Goal: Information Seeking & Learning: Learn about a topic

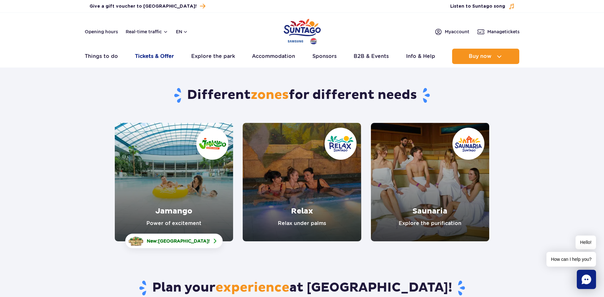
click at [163, 56] on link "Tickets & Offer" at bounding box center [154, 56] width 39 height 15
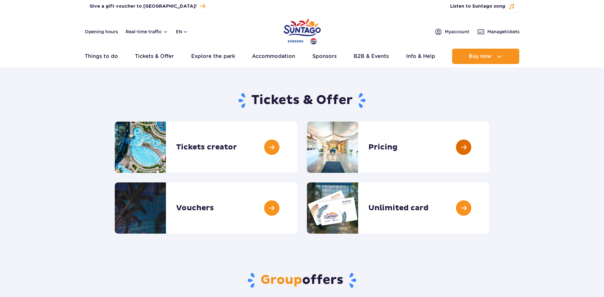
click at [489, 150] on link at bounding box center [489, 147] width 0 height 51
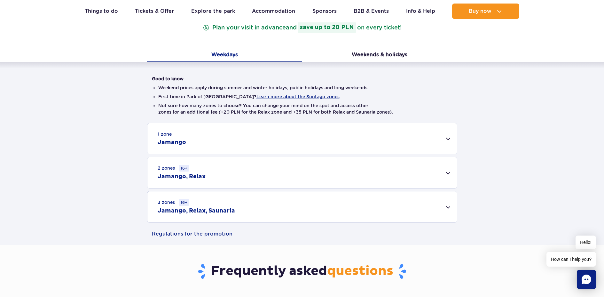
scroll to position [128, 0]
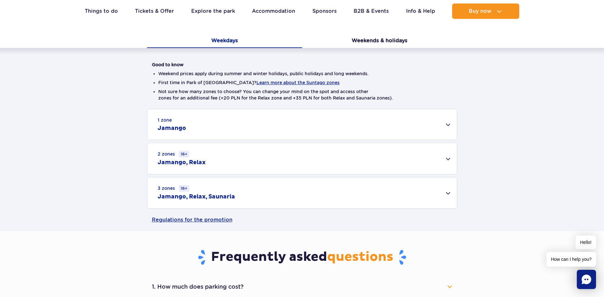
click at [446, 125] on div "1 zone Jamango" at bounding box center [302, 124] width 310 height 31
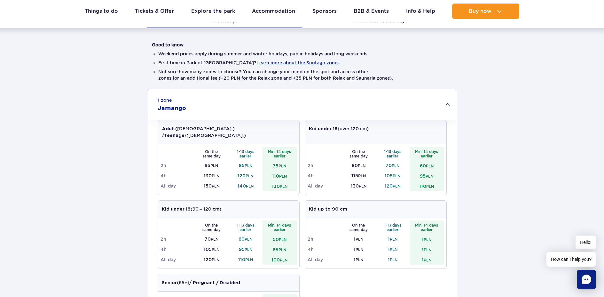
scroll to position [160, 0]
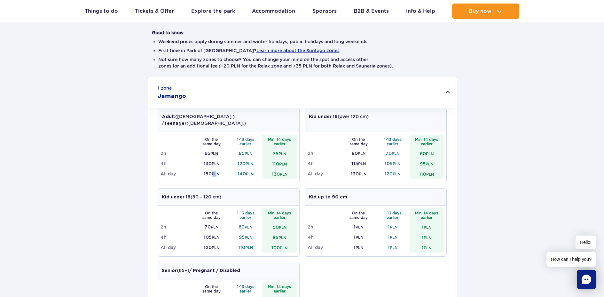
drag, startPoint x: 215, startPoint y: 165, endPoint x: 210, endPoint y: 165, distance: 5.4
click at [210, 169] on td "150 PLN" at bounding box center [211, 174] width 34 height 10
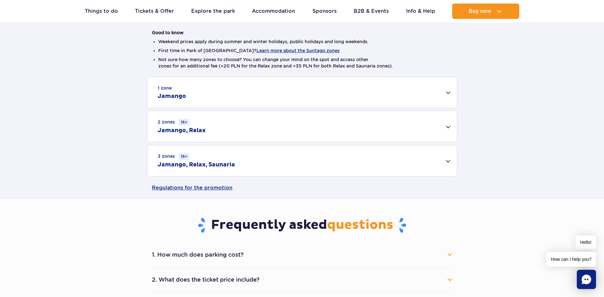
click at [209, 169] on td "150 PLN" at bounding box center [211, 174] width 34 height 10
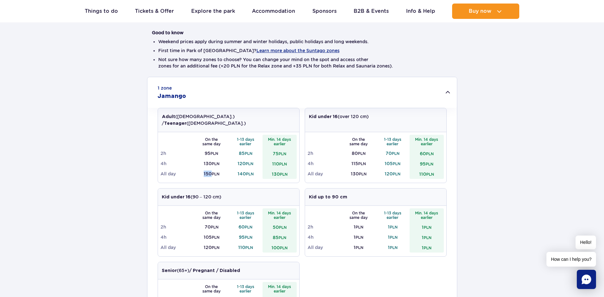
drag, startPoint x: 209, startPoint y: 165, endPoint x: 204, endPoint y: 165, distance: 4.8
click at [204, 169] on td "150 PLN" at bounding box center [211, 174] width 34 height 10
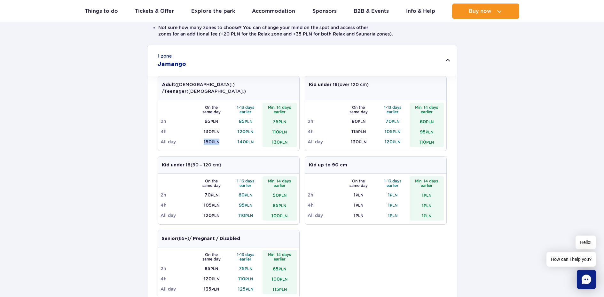
click at [202, 137] on td "150 PLN" at bounding box center [211, 142] width 34 height 10
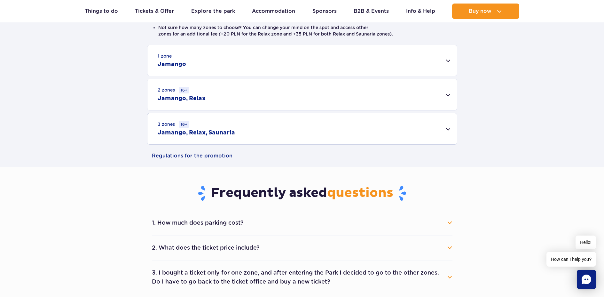
click at [202, 137] on td "150 PLN" at bounding box center [211, 142] width 34 height 10
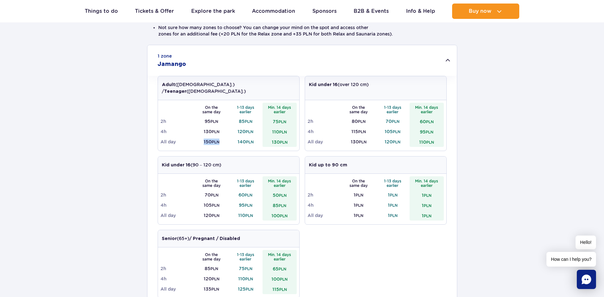
drag, startPoint x: 202, startPoint y: 136, endPoint x: 213, endPoint y: 135, distance: 10.9
click at [213, 137] on td "150 PLN" at bounding box center [211, 142] width 34 height 10
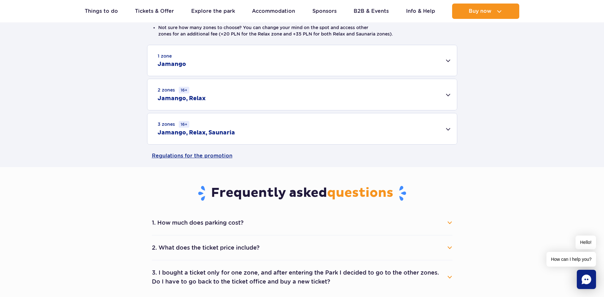
click at [209, 135] on div "1 zone Jamango Adult ([DEMOGRAPHIC_DATA].) / Teenager ([DEMOGRAPHIC_DATA].) On …" at bounding box center [302, 95] width 604 height 100
drag, startPoint x: 209, startPoint y: 135, endPoint x: 357, endPoint y: 155, distance: 149.7
click at [354, 148] on div "Pricing Plan your visit in advance and save up to 20 PLN on every ticket! Weekd…" at bounding box center [302, 39] width 614 height 255
click at [213, 62] on div "1 zone Jamango" at bounding box center [302, 60] width 310 height 31
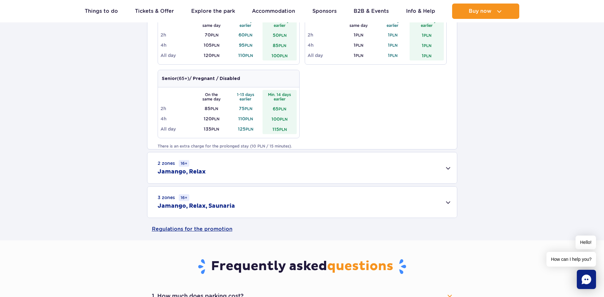
click at [253, 174] on div "2 zones 16+ Jamango, Relax" at bounding box center [302, 167] width 310 height 31
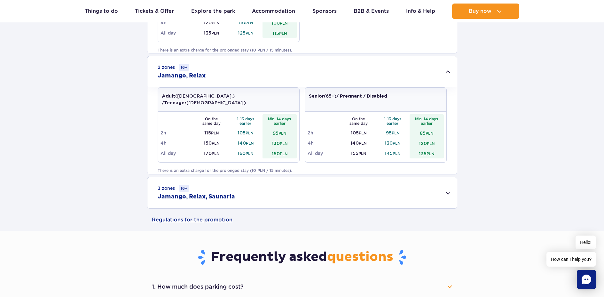
click at [258, 191] on div "3 zones 16+ Jamango, Relax, Saunaria" at bounding box center [302, 192] width 310 height 31
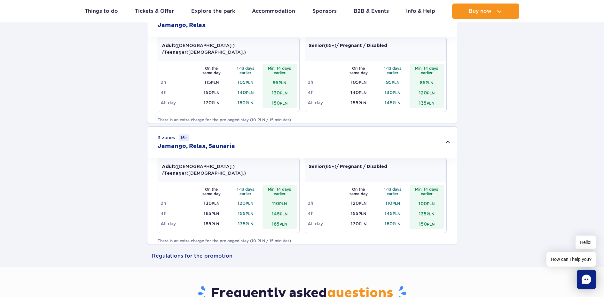
scroll to position [512, 0]
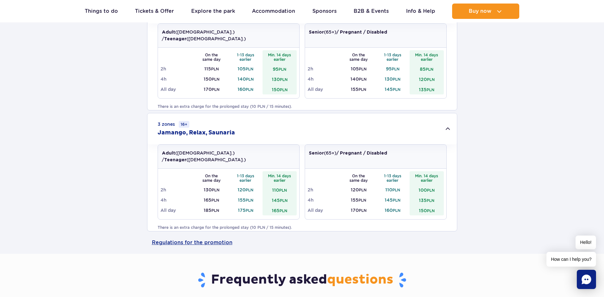
click at [205, 205] on td "185 PLN" at bounding box center [211, 210] width 34 height 10
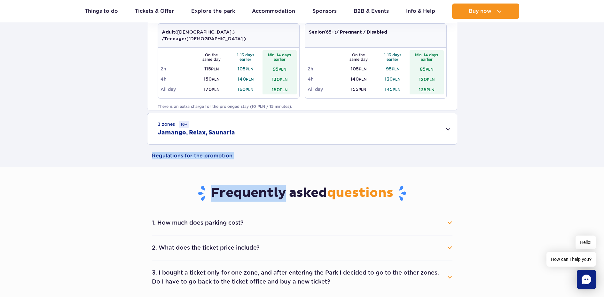
click at [206, 203] on main "Homepage Pricing Pricing Plan your visit in advance and save up to 20 PLN on ev…" at bounding box center [302, 118] width 604 height 1234
click at [262, 138] on div "3 zones 16+ Jamango, Relax, Saunaria" at bounding box center [302, 128] width 310 height 31
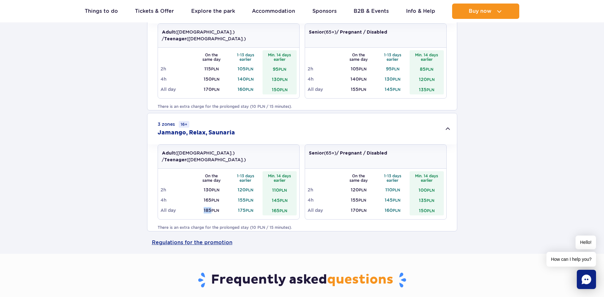
drag, startPoint x: 210, startPoint y: 202, endPoint x: 205, endPoint y: 202, distance: 5.2
click at [203, 205] on td "185 PLN" at bounding box center [211, 210] width 34 height 10
copy td "185"
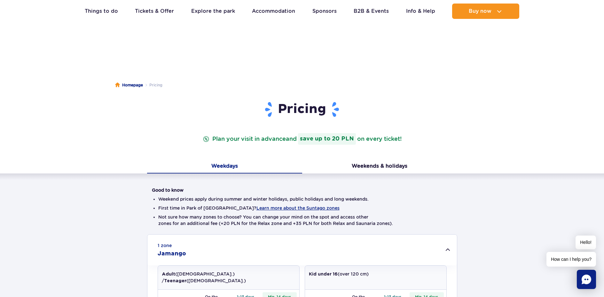
scroll to position [0, 0]
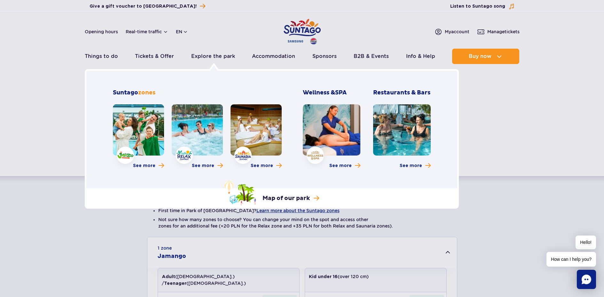
click at [147, 128] on link at bounding box center [138, 129] width 51 height 51
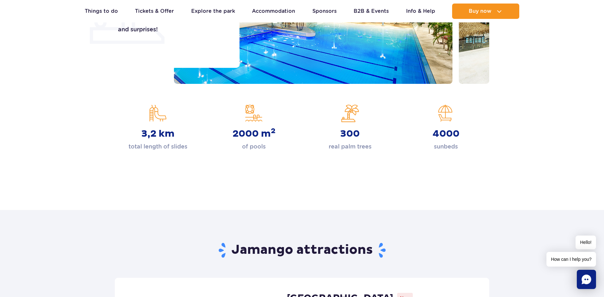
scroll to position [192, 0]
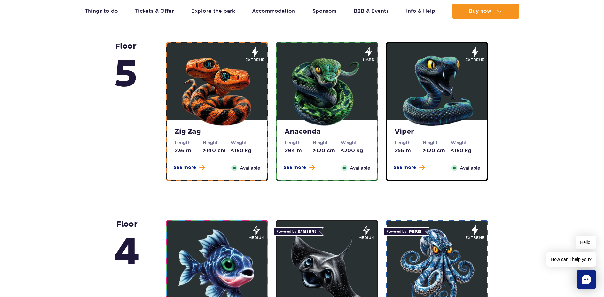
scroll to position [384, 0]
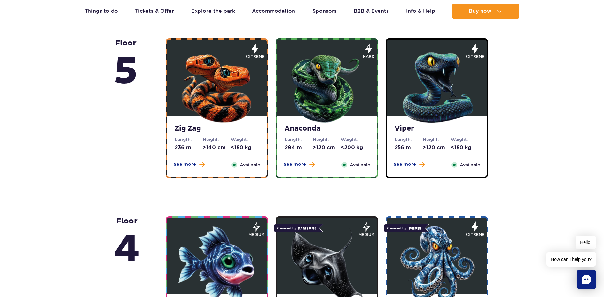
drag, startPoint x: 293, startPoint y: 165, endPoint x: 289, endPoint y: 183, distance: 17.8
click at [291, 164] on span "See more" at bounding box center [295, 164] width 22 height 6
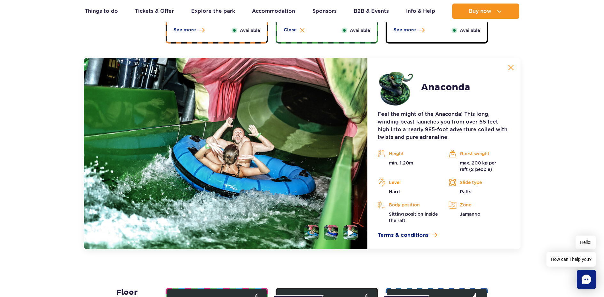
scroll to position [570, 0]
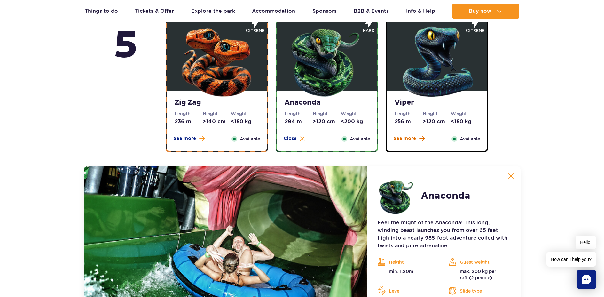
click at [406, 140] on span "See more" at bounding box center [405, 138] width 22 height 6
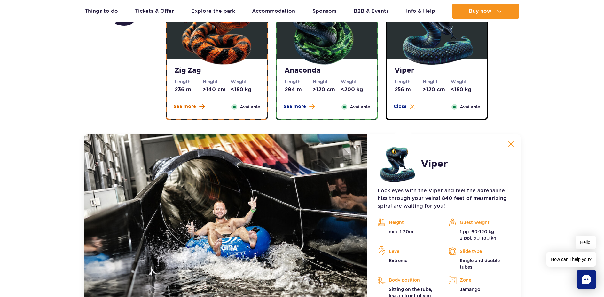
click at [193, 105] on span "See more" at bounding box center [185, 106] width 22 height 6
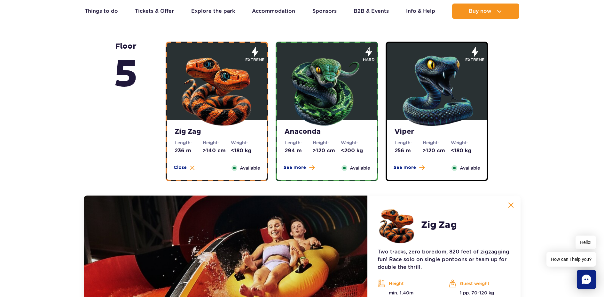
scroll to position [378, 0]
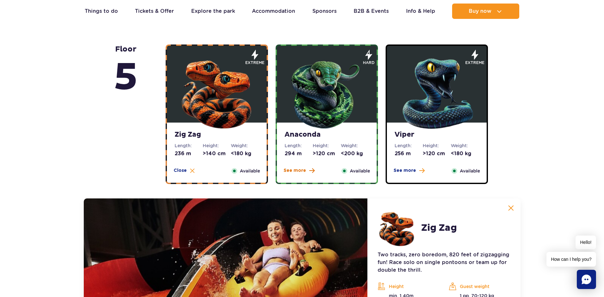
click at [292, 173] on span "See more" at bounding box center [295, 170] width 22 height 6
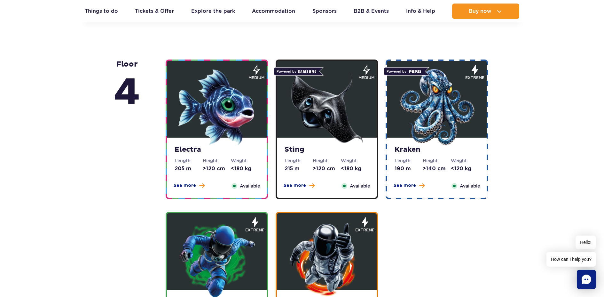
scroll to position [762, 0]
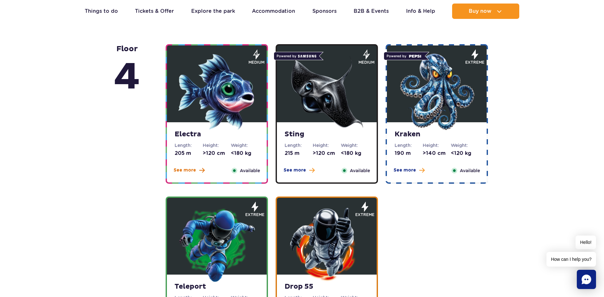
click at [192, 172] on span "See more" at bounding box center [185, 170] width 22 height 6
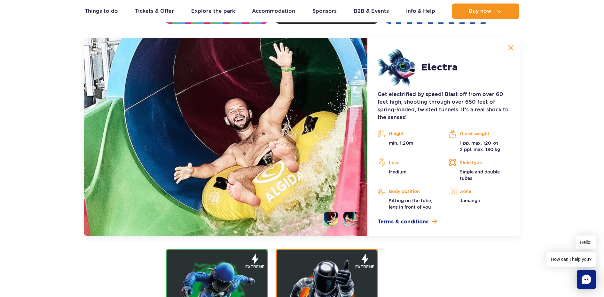
scroll to position [716, 0]
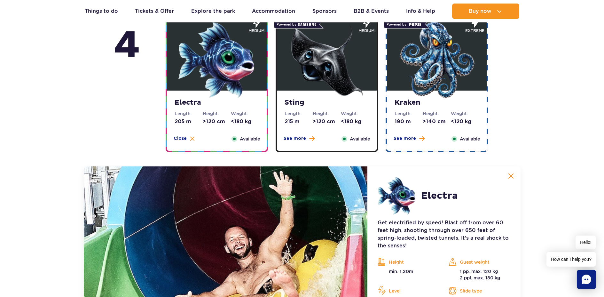
click at [292, 142] on div "See more Close" at bounding box center [299, 138] width 39 height 7
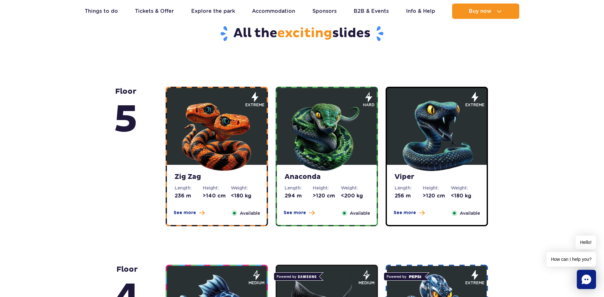
scroll to position [460, 0]
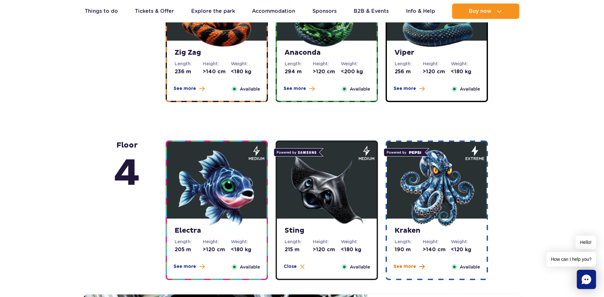
click at [400, 268] on span "See more" at bounding box center [405, 266] width 22 height 6
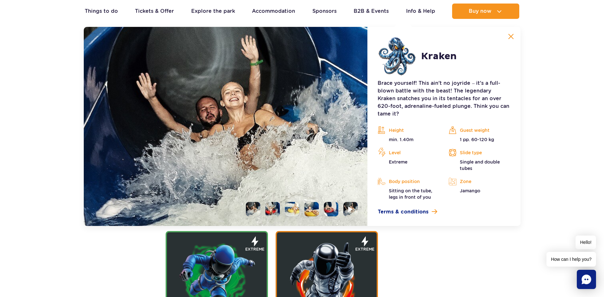
scroll to position [748, 0]
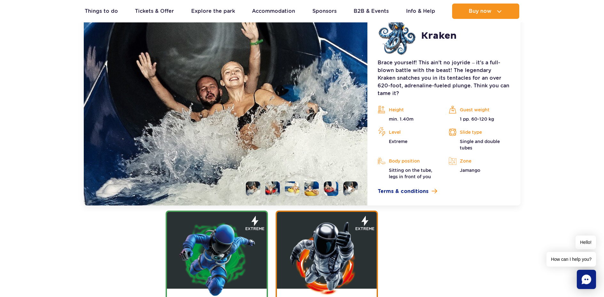
click at [271, 183] on li at bounding box center [273, 188] width 14 height 14
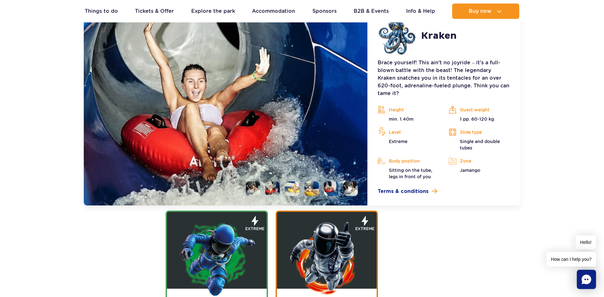
click at [288, 181] on li at bounding box center [292, 188] width 14 height 14
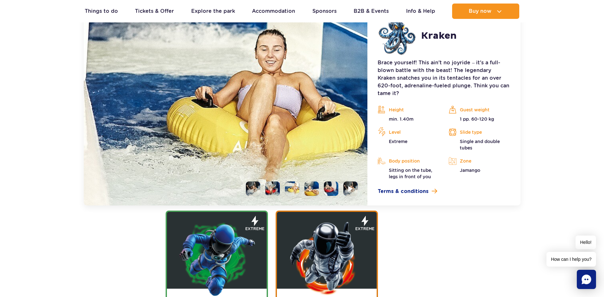
click at [303, 181] on ul at bounding box center [299, 188] width 117 height 14
click at [311, 181] on li at bounding box center [312, 188] width 14 height 14
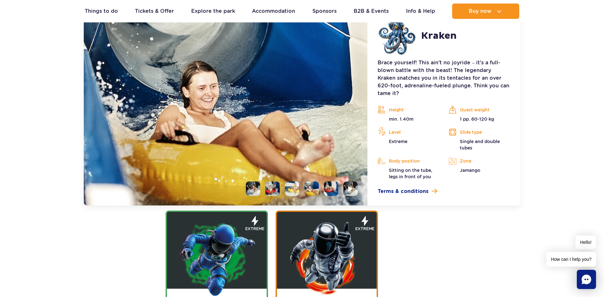
click at [332, 181] on li at bounding box center [331, 188] width 14 height 14
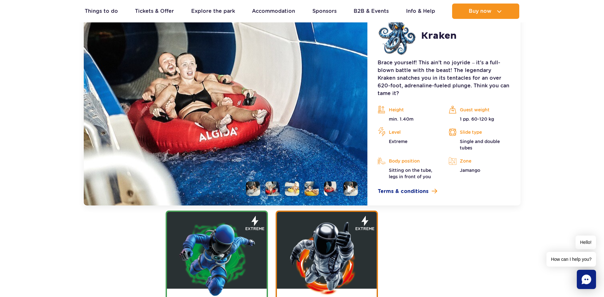
click at [348, 185] on img at bounding box center [351, 188] width 6 height 7
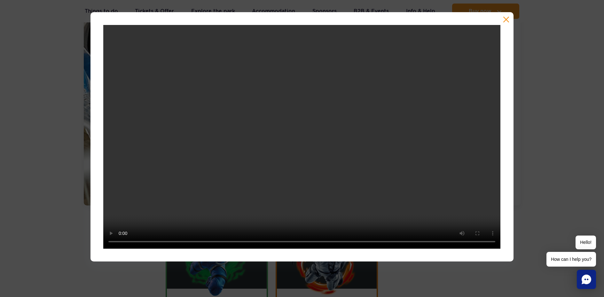
click at [507, 19] on button "button" at bounding box center [506, 19] width 6 height 6
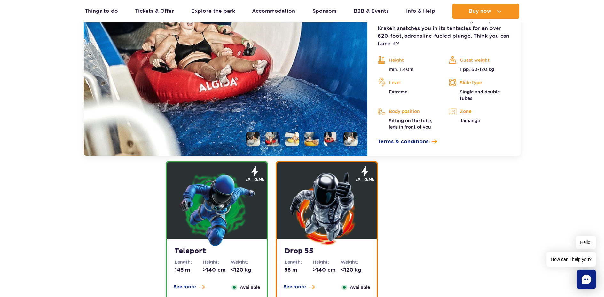
scroll to position [812, 0]
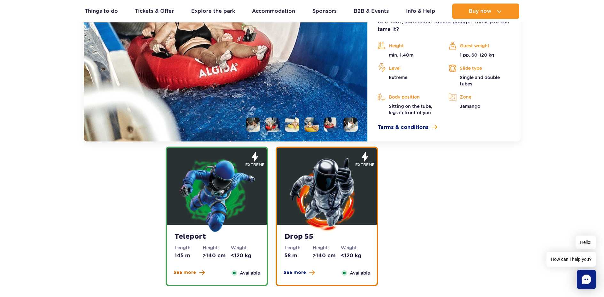
click at [197, 274] on button "See more" at bounding box center [189, 272] width 31 height 6
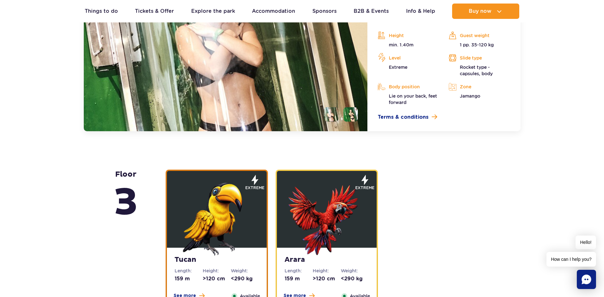
scroll to position [996, 0]
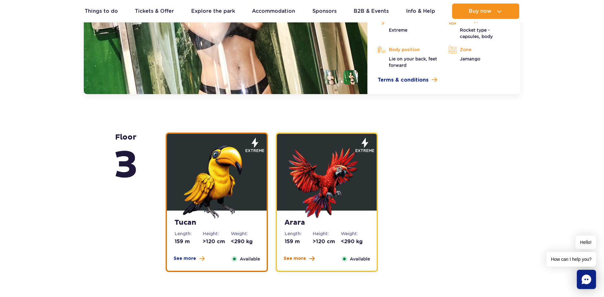
click at [290, 260] on span "See more" at bounding box center [295, 258] width 22 height 6
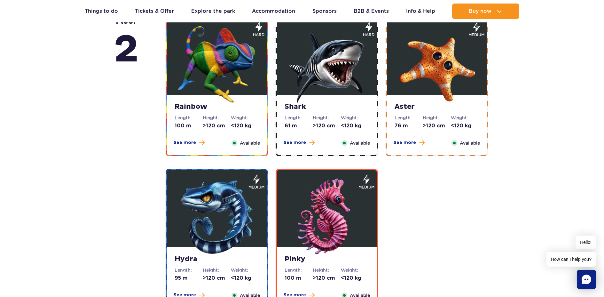
scroll to position [1270, 0]
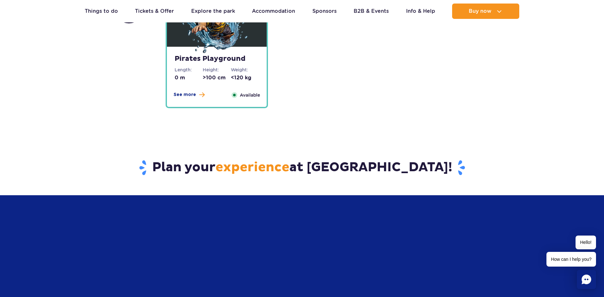
click at [185, 91] on div "Pirates Playground Length: 0 m Height: >100 cm Weight: <120 kg See more Close A…" at bounding box center [217, 77] width 100 height 60
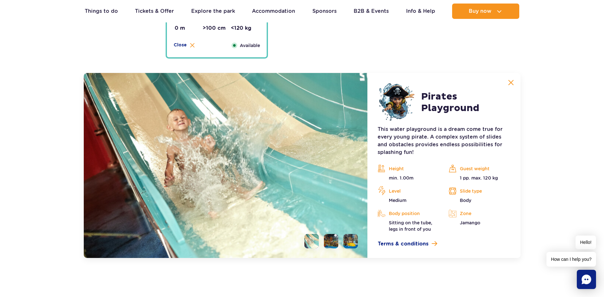
scroll to position [1700, 0]
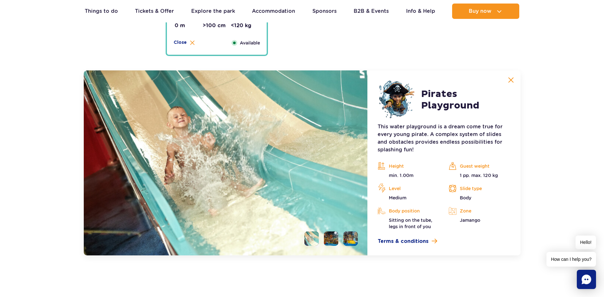
click at [332, 238] on li at bounding box center [331, 238] width 14 height 14
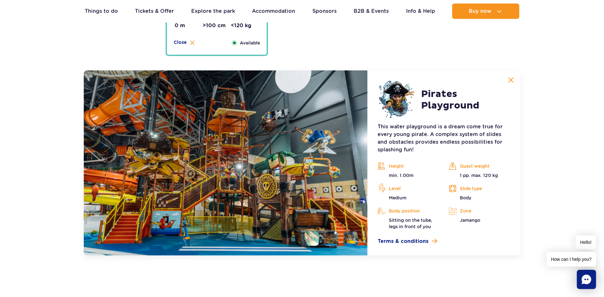
click at [348, 238] on li at bounding box center [351, 238] width 14 height 14
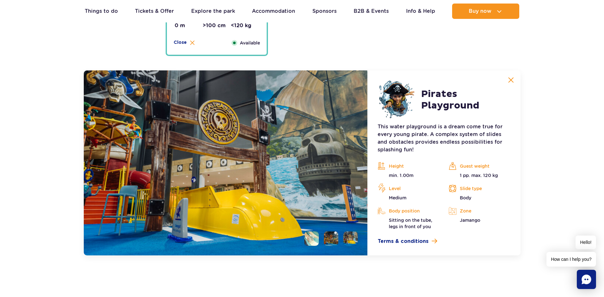
click at [337, 240] on li at bounding box center [331, 238] width 14 height 14
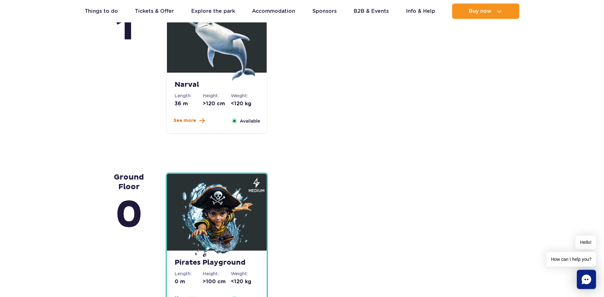
click at [189, 121] on span "See more" at bounding box center [185, 120] width 22 height 6
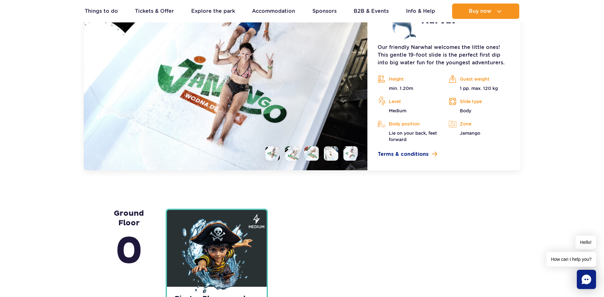
scroll to position [1618, 0]
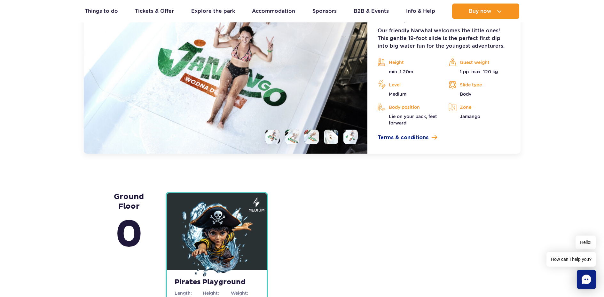
click at [294, 136] on li at bounding box center [292, 137] width 14 height 14
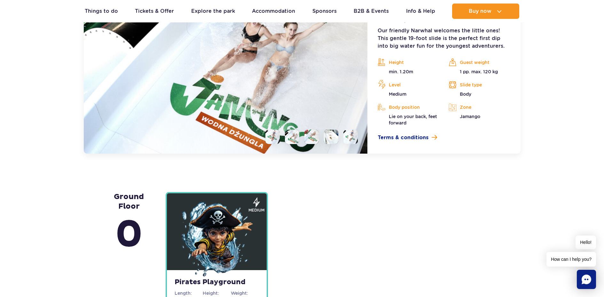
click at [313, 136] on li at bounding box center [312, 137] width 14 height 14
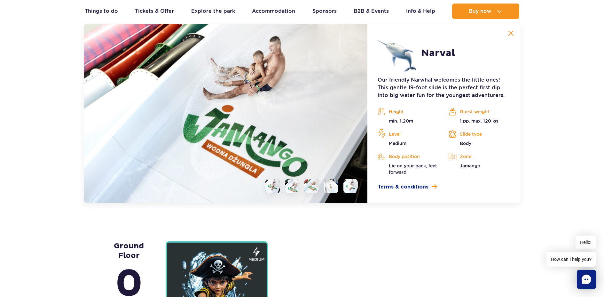
scroll to position [1554, 0]
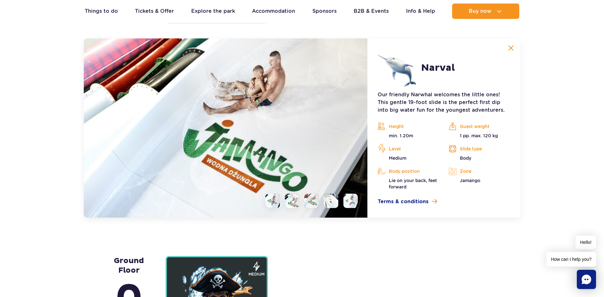
click at [329, 200] on li at bounding box center [331, 201] width 14 height 14
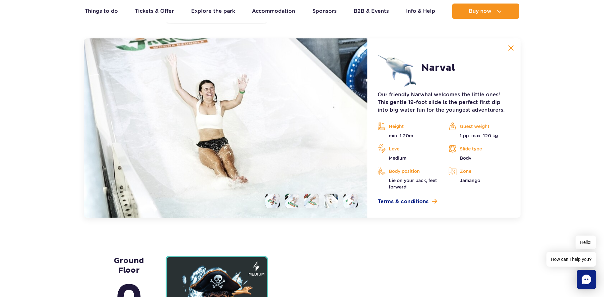
click at [353, 200] on img at bounding box center [351, 200] width 6 height 7
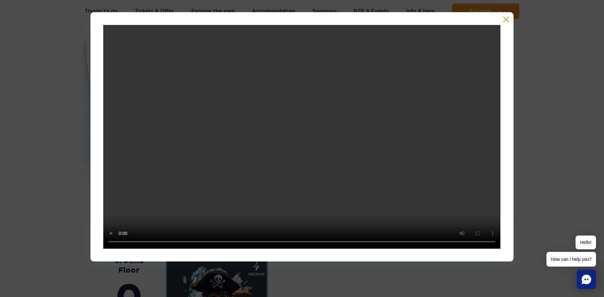
click at [334, 197] on video at bounding box center [301, 137] width 397 height 224
click at [540, 167] on div at bounding box center [302, 136] width 604 height 249
click at [503, 21] on div at bounding box center [302, 136] width 423 height 249
click at [505, 20] on button "button" at bounding box center [506, 19] width 6 height 6
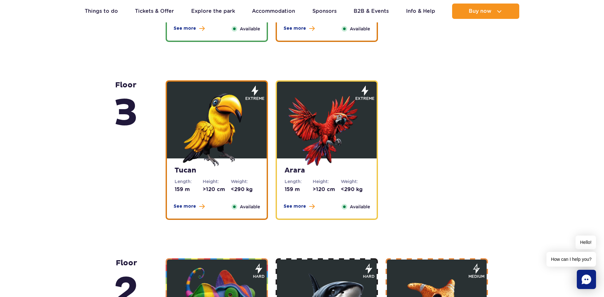
drag, startPoint x: 341, startPoint y: 165, endPoint x: 337, endPoint y: 158, distance: 7.4
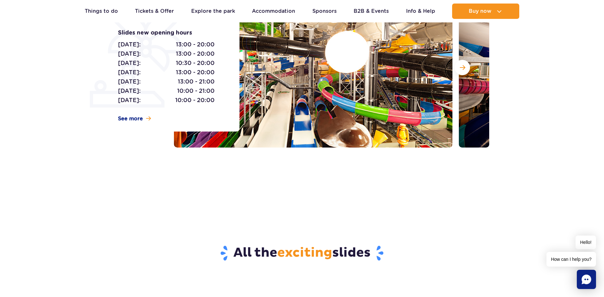
scroll to position [0, 0]
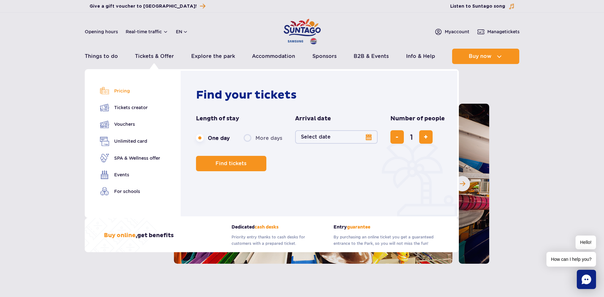
click at [119, 92] on link "Pricing" at bounding box center [130, 90] width 60 height 9
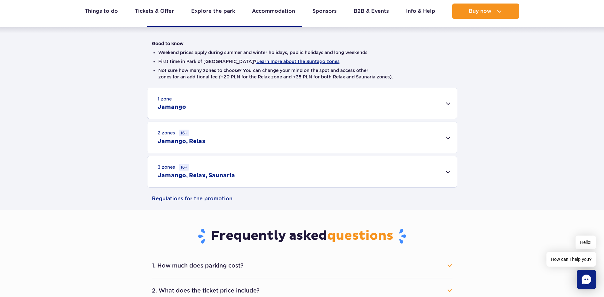
scroll to position [160, 0]
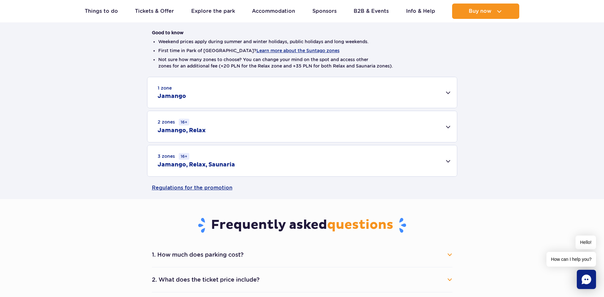
click at [386, 163] on div "3 zones 16+ Jamango, Relax, Saunaria" at bounding box center [302, 160] width 310 height 31
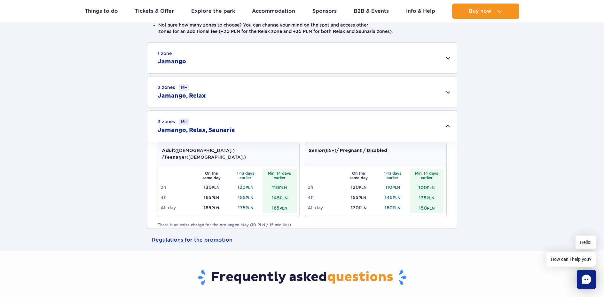
scroll to position [192, 0]
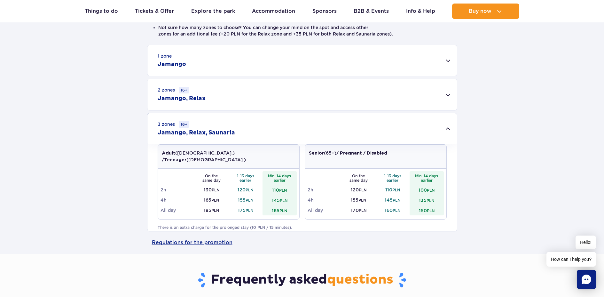
click at [103, 79] on div "1 zone Jamango Adult ([DEMOGRAPHIC_DATA].) / Teenager ([DEMOGRAPHIC_DATA].) On …" at bounding box center [302, 138] width 604 height 186
